Goal: Task Accomplishment & Management: Use online tool/utility

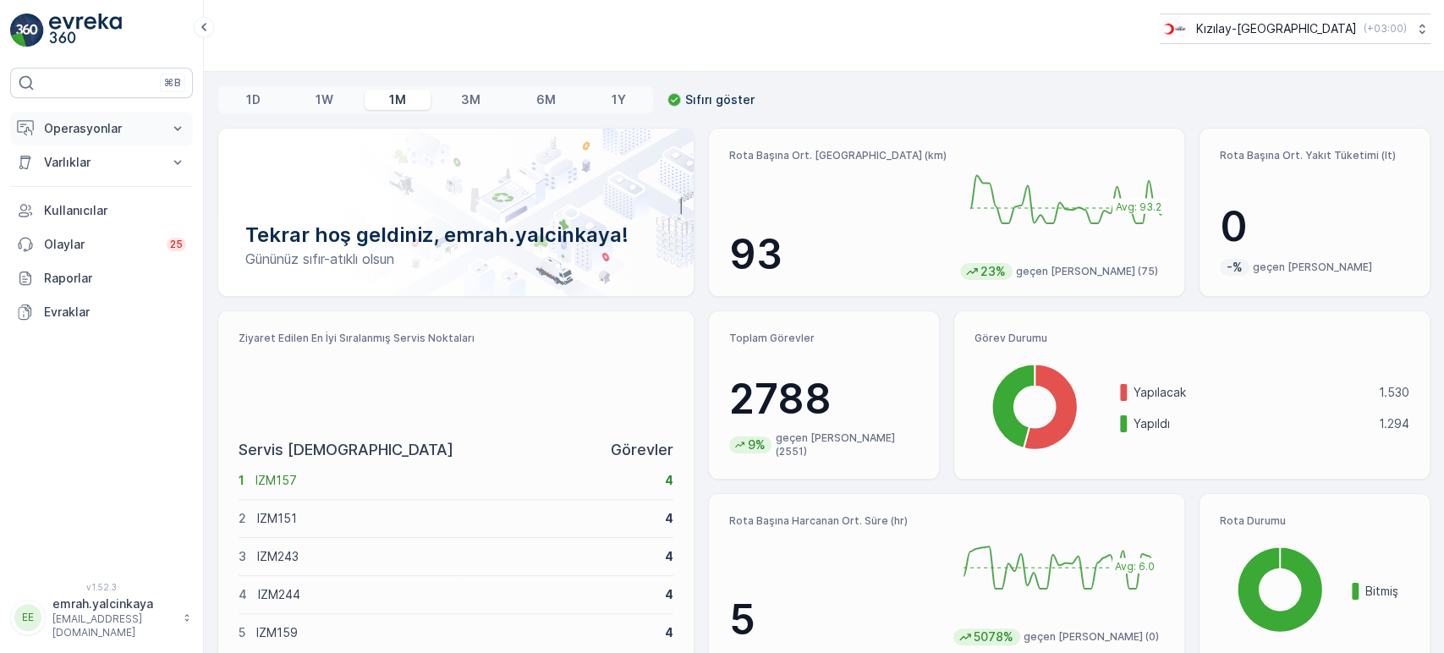
click at [75, 134] on p "Operasyonlar" at bounding box center [101, 128] width 115 height 17
click at [83, 206] on p "Rotalar & Görevler" at bounding box center [95, 204] width 105 height 17
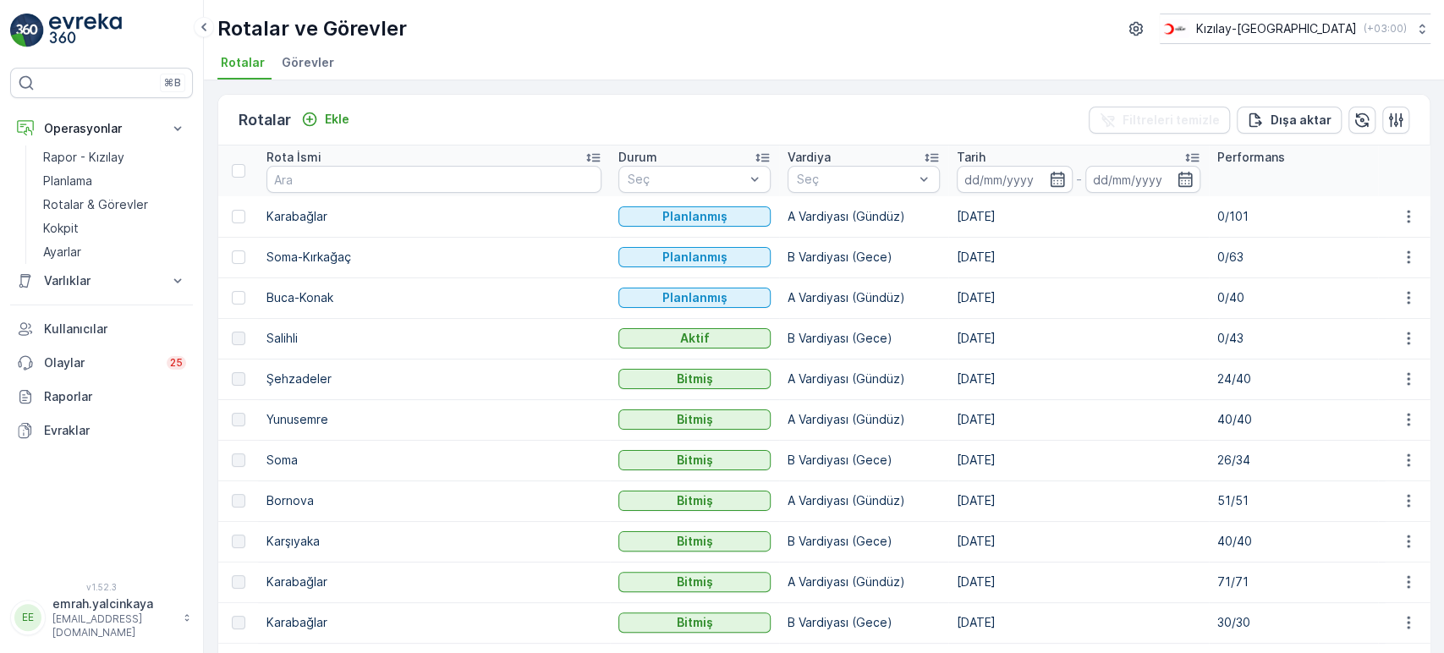
click at [1217, 377] on p "24/40" at bounding box center [1293, 378] width 152 height 17
click at [1287, 28] on p "Kızılay-[GEOGRAPHIC_DATA]" at bounding box center [1275, 28] width 161 height 17
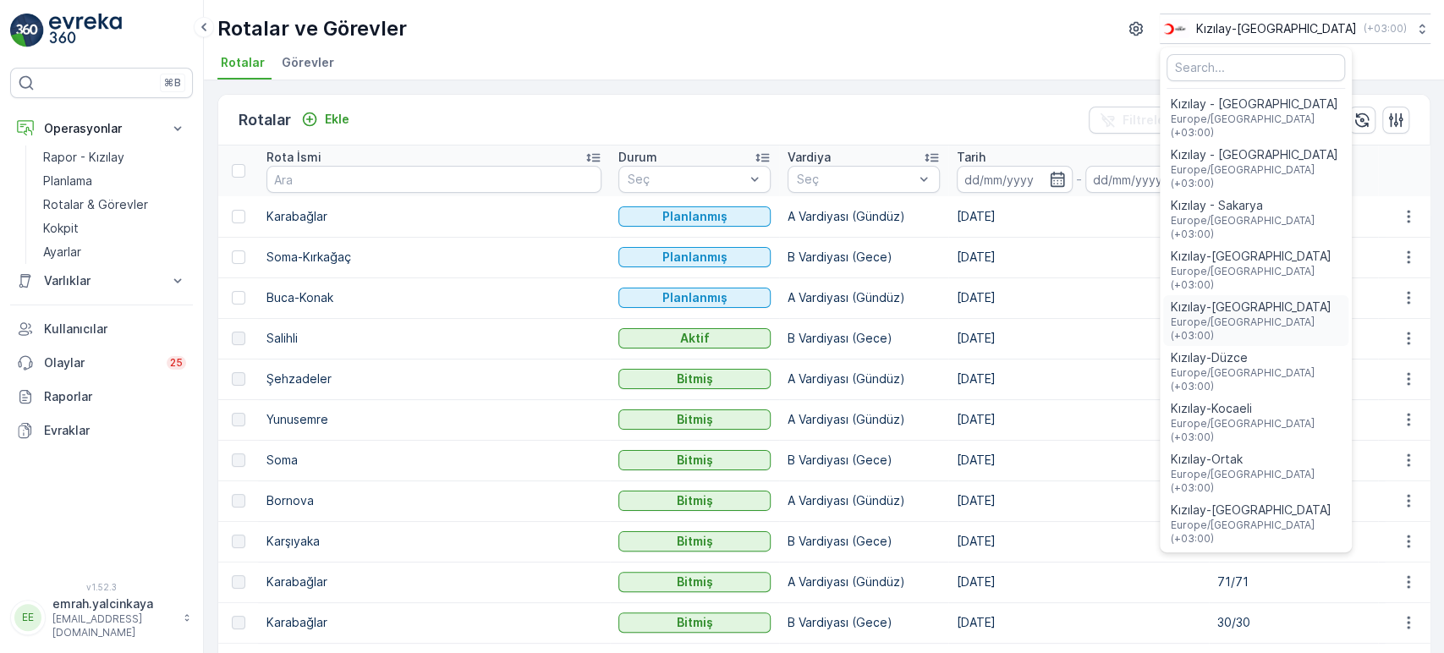
click at [1324, 316] on span "Europe/Istanbul (+03:00)" at bounding box center [1256, 329] width 172 height 27
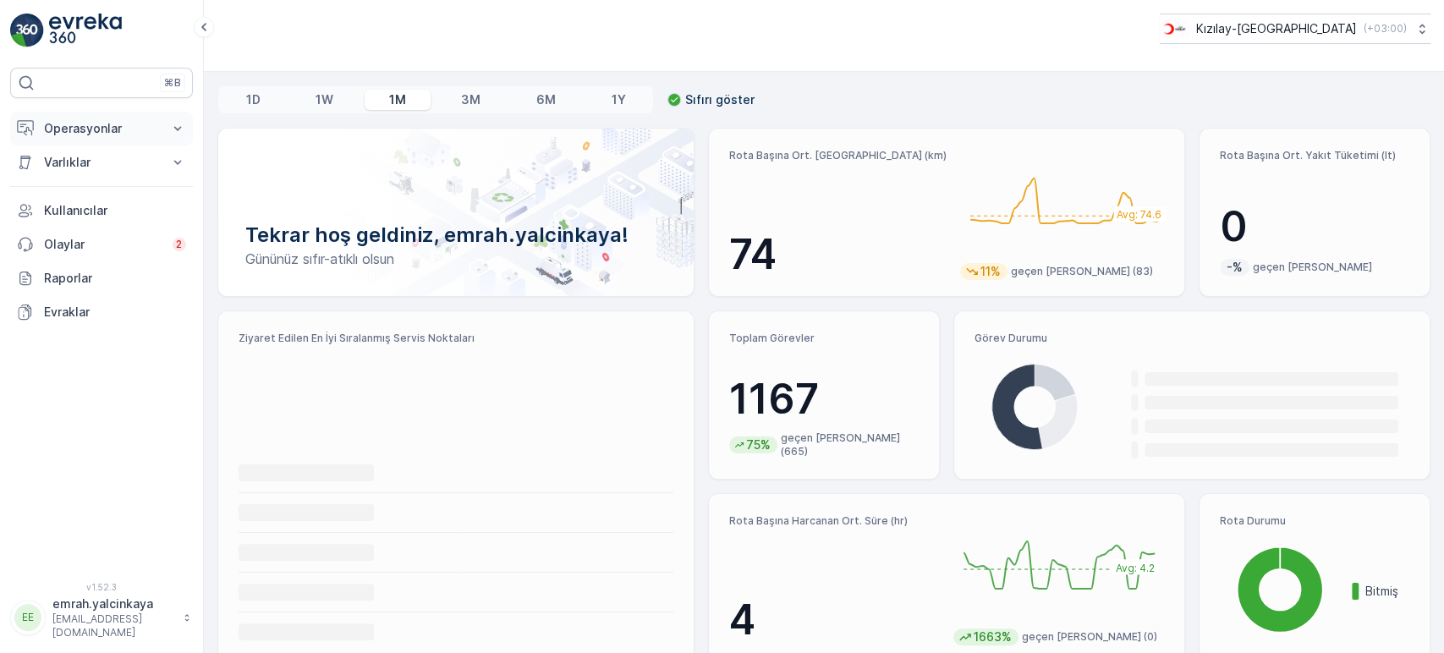
click at [75, 133] on p "Operasyonlar" at bounding box center [101, 128] width 115 height 17
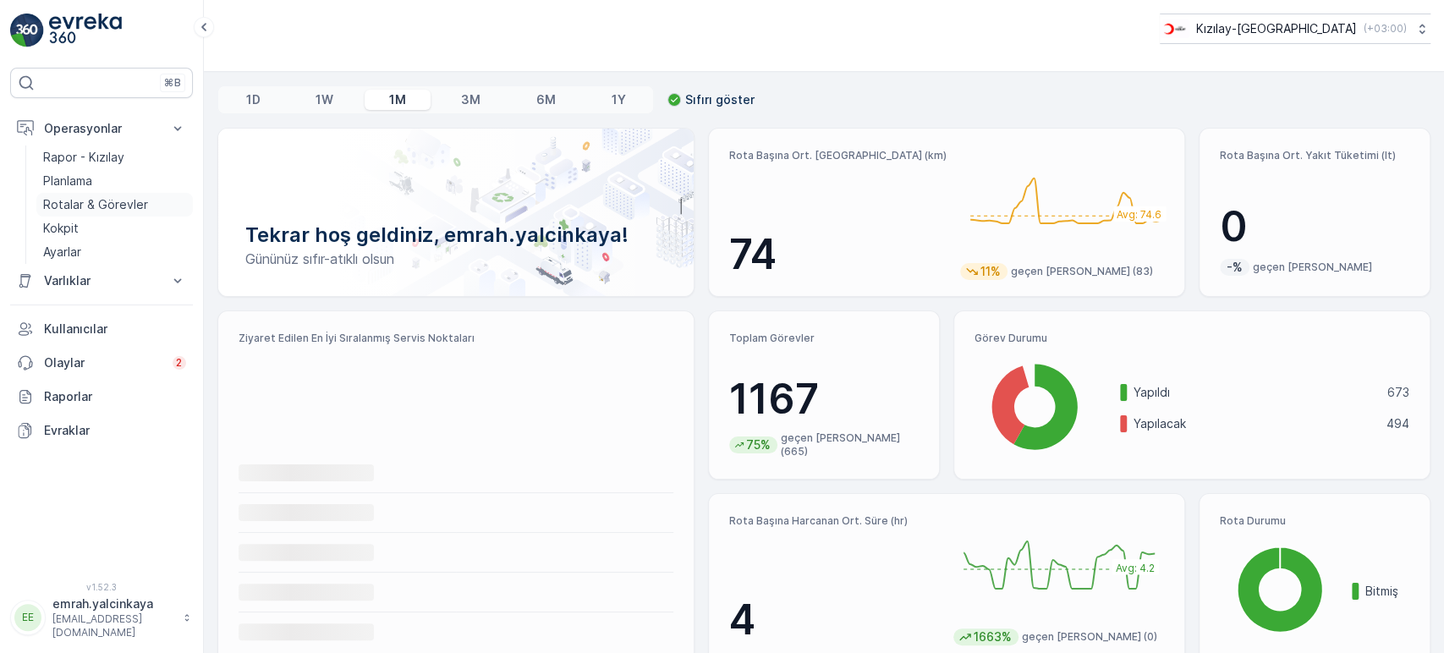
click at [124, 201] on p "Rotalar & Görevler" at bounding box center [95, 204] width 105 height 17
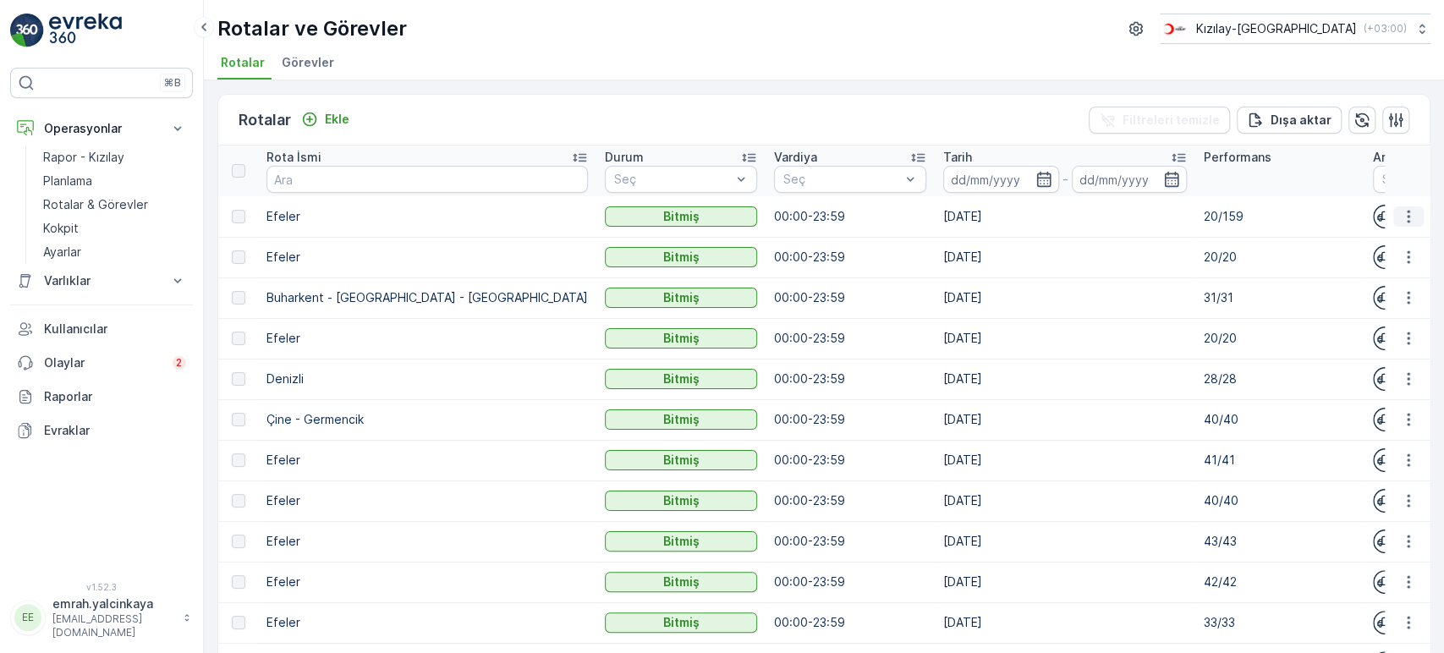
click at [1413, 209] on button "button" at bounding box center [1408, 216] width 30 height 20
click at [1415, 261] on span "Rota Takibini Görüntüle" at bounding box center [1368, 264] width 133 height 17
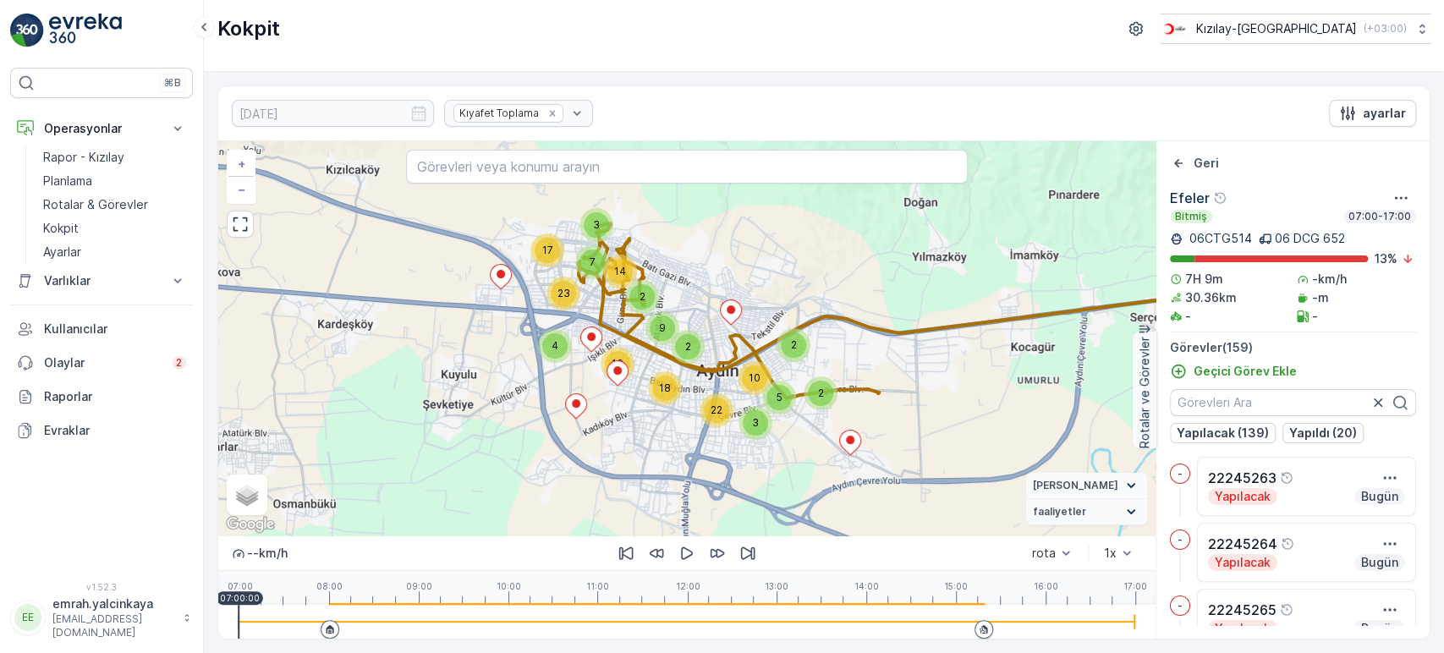
click at [896, 625] on div at bounding box center [687, 622] width 897 height 34
click at [921, 625] on div at bounding box center [687, 622] width 897 height 34
click at [958, 628] on div at bounding box center [687, 622] width 897 height 34
click at [686, 557] on icon "button" at bounding box center [687, 553] width 12 height 13
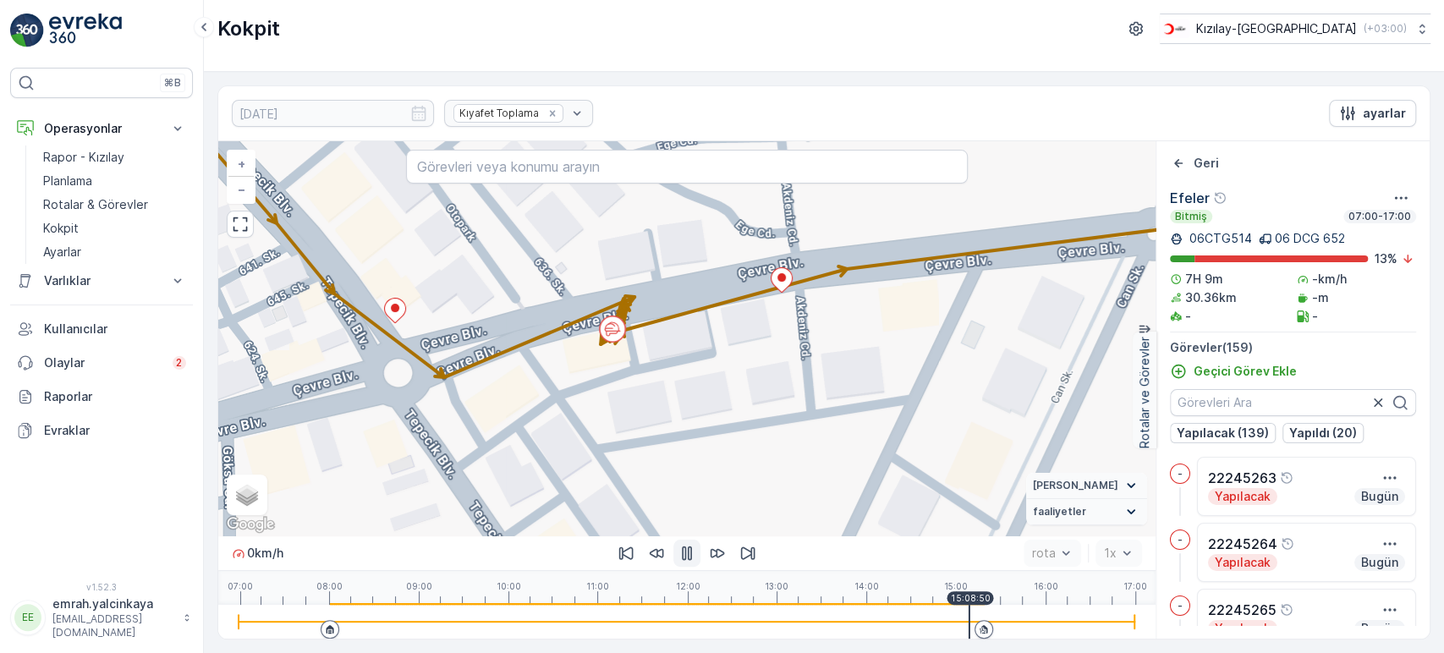
drag, startPoint x: 788, startPoint y: 357, endPoint x: 784, endPoint y: 408, distance: 50.9
click at [784, 408] on div "2 + − Uydu Yol haritası Arazi Karışık Leaflet Klavye kısayolları Harita Veriler…" at bounding box center [686, 338] width 937 height 394
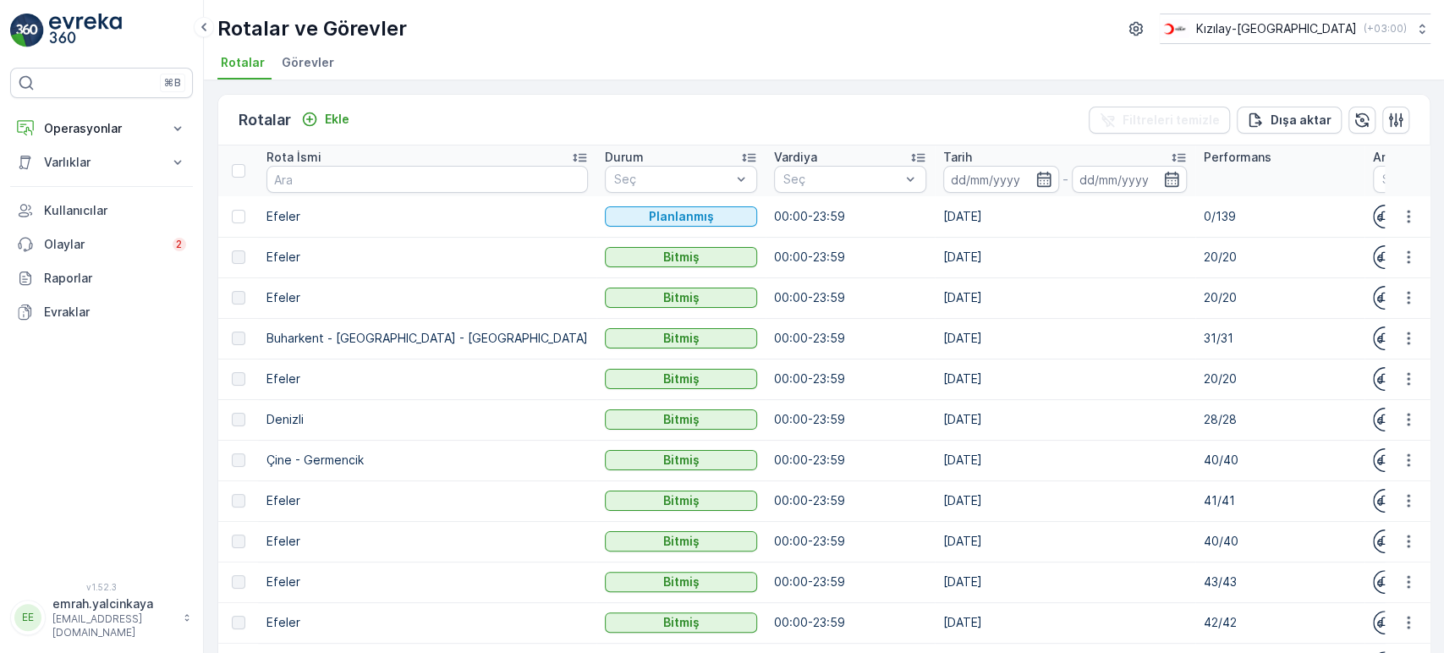
click at [943, 153] on p "Tarih" at bounding box center [957, 157] width 29 height 17
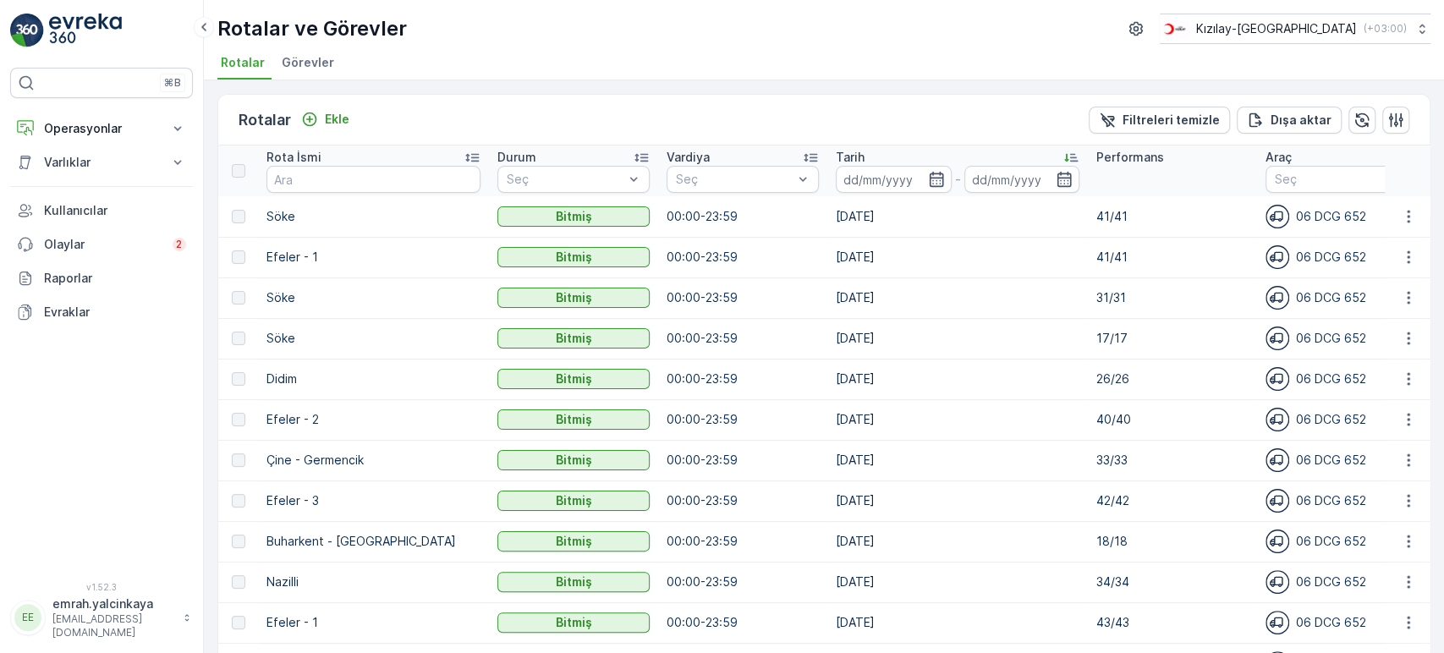
click at [836, 155] on p "Tarih" at bounding box center [850, 157] width 29 height 17
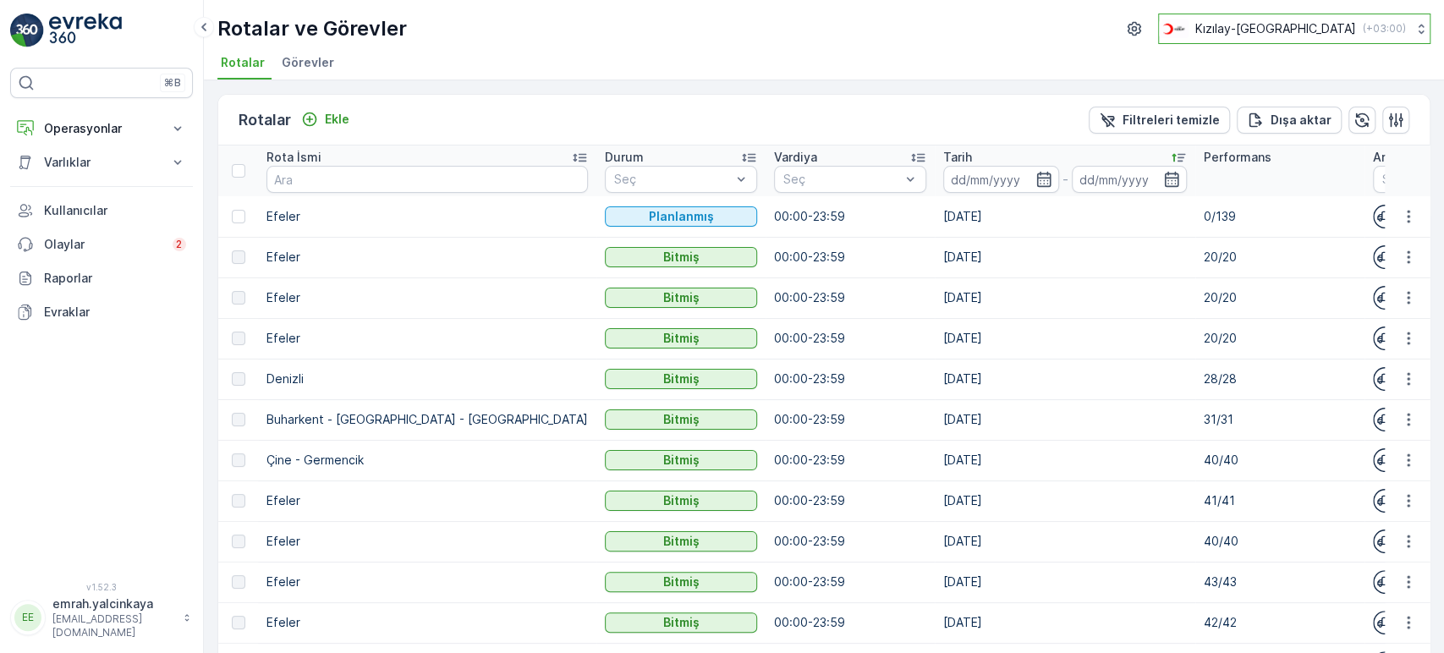
click at [1363, 31] on p "( +03:00 )" at bounding box center [1384, 29] width 43 height 14
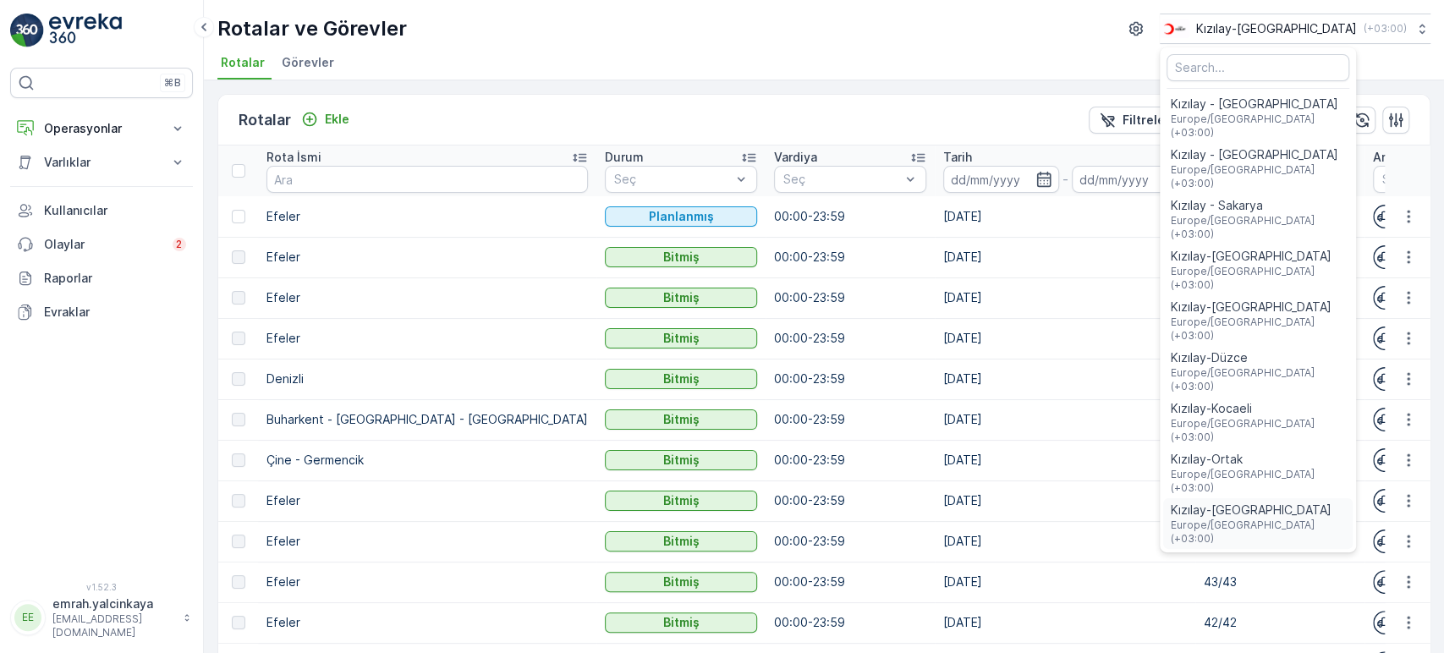
click at [1320, 502] on span "Kızılay-[GEOGRAPHIC_DATA]" at bounding box center [1258, 510] width 176 height 17
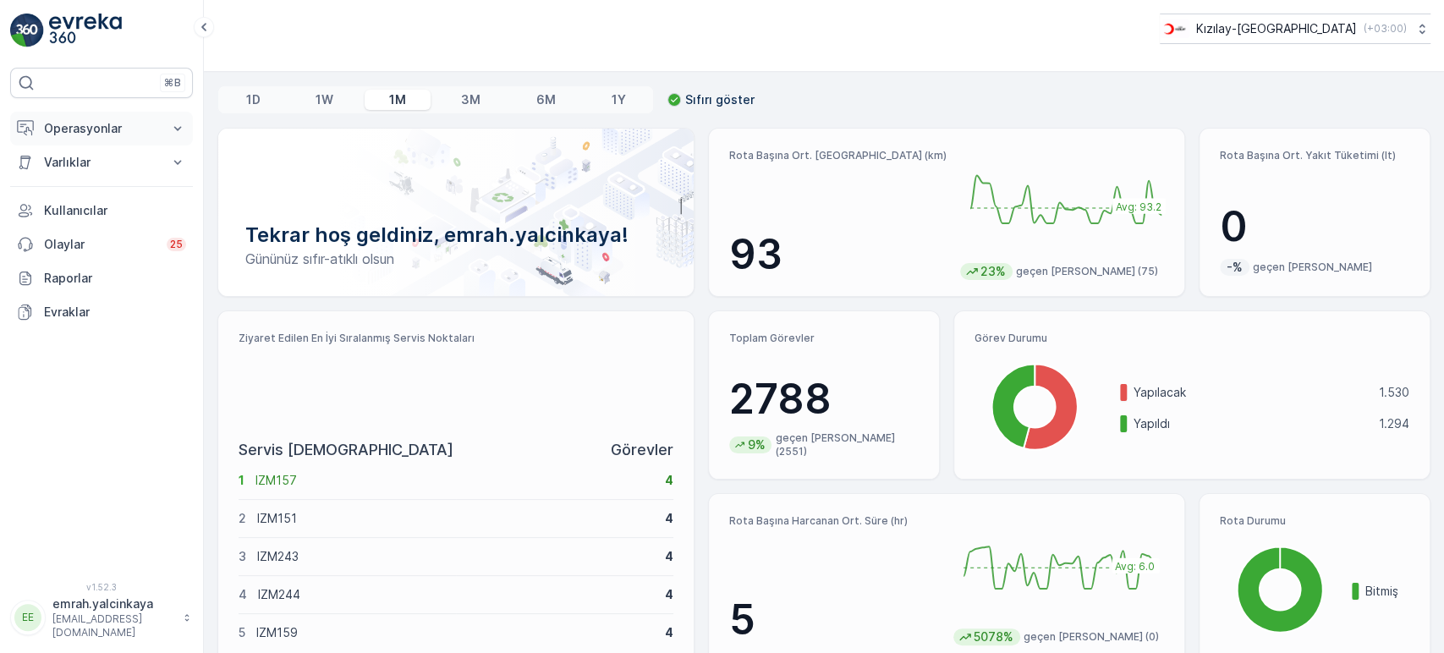
click at [88, 114] on button "Operasyonlar" at bounding box center [101, 129] width 183 height 34
click at [108, 205] on p "Rotalar & Görevler" at bounding box center [95, 204] width 105 height 17
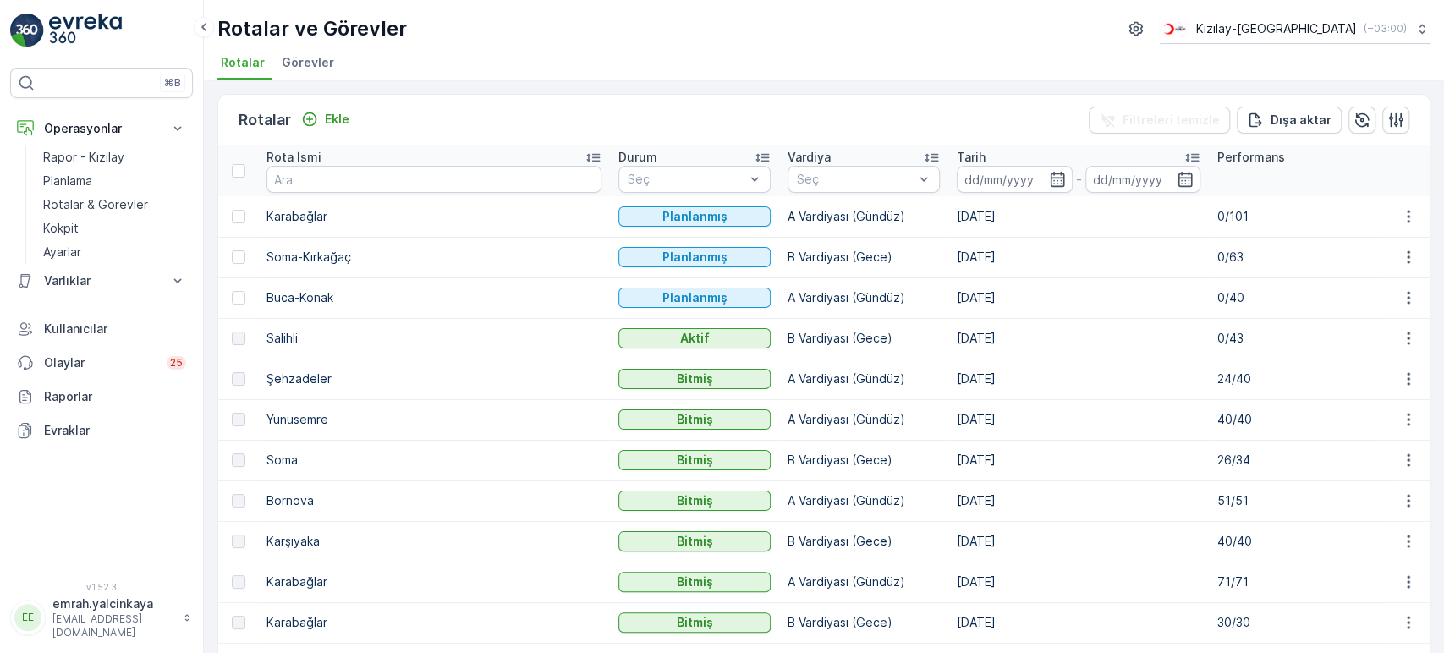
click at [1217, 342] on p "0/43" at bounding box center [1293, 338] width 152 height 17
click at [1217, 375] on p "24/40" at bounding box center [1293, 378] width 152 height 17
